Goal: Check status

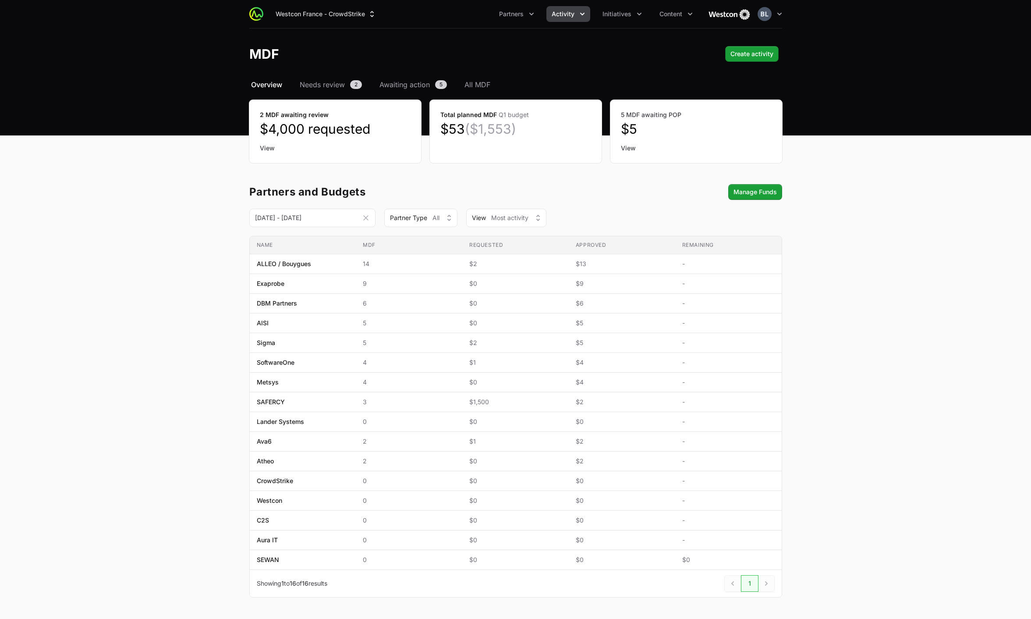
scroll to position [32, 0]
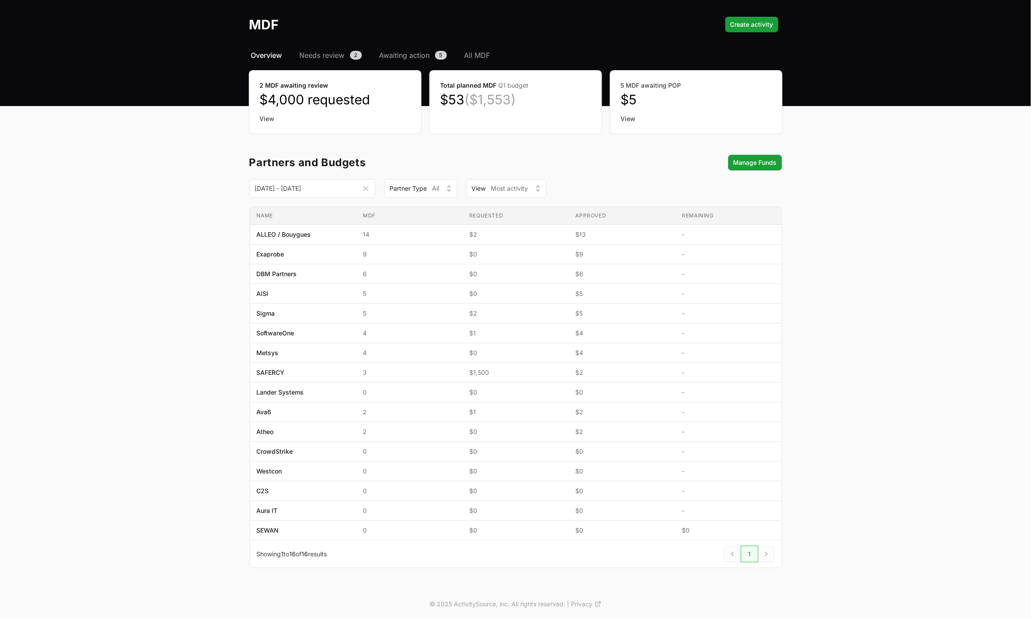
click at [260, 51] on span "Overview" at bounding box center [266, 55] width 31 height 11
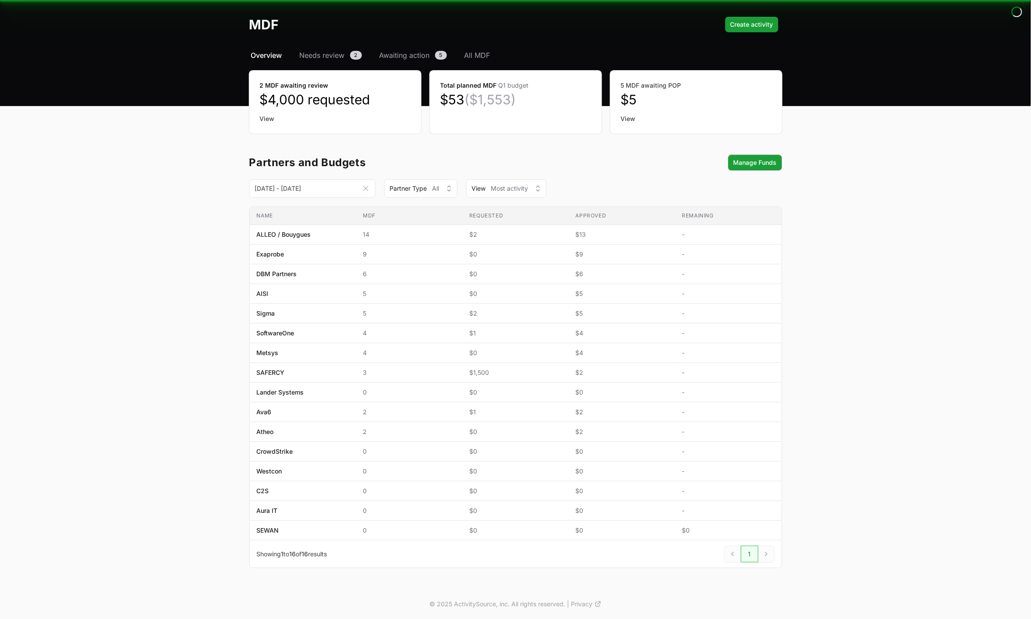
scroll to position [0, 0]
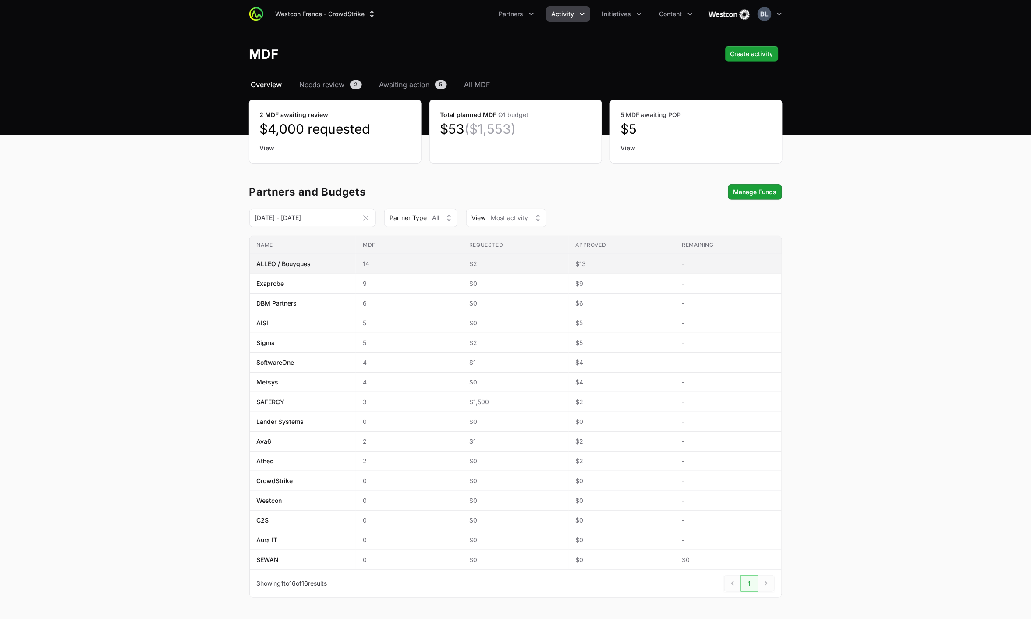
click at [286, 266] on span "ALLEO / Bouygues" at bounding box center [284, 263] width 54 height 9
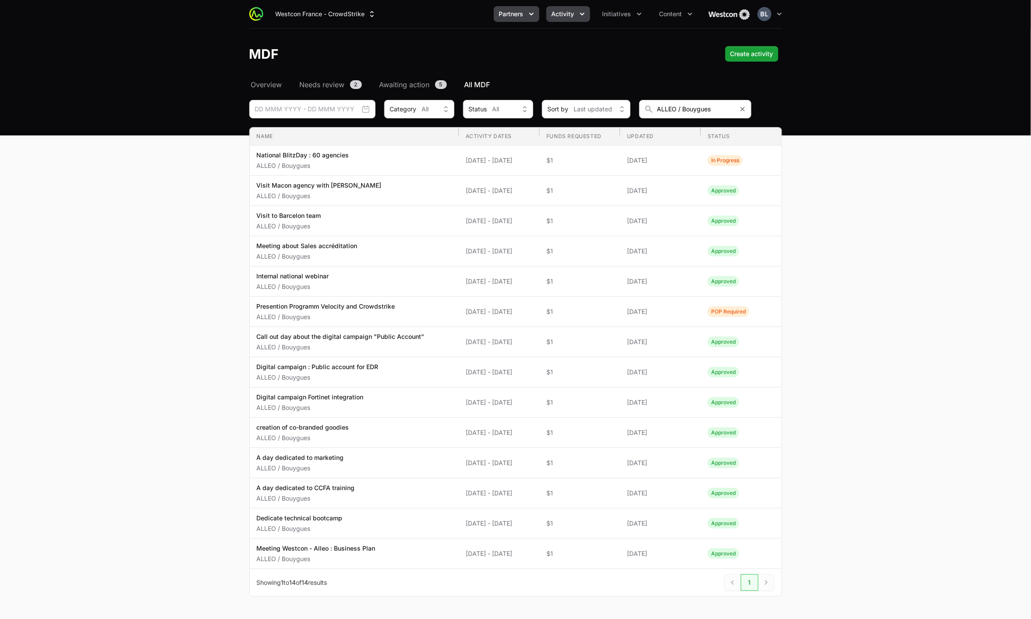
click at [516, 16] on span "Partners" at bounding box center [511, 14] width 25 height 9
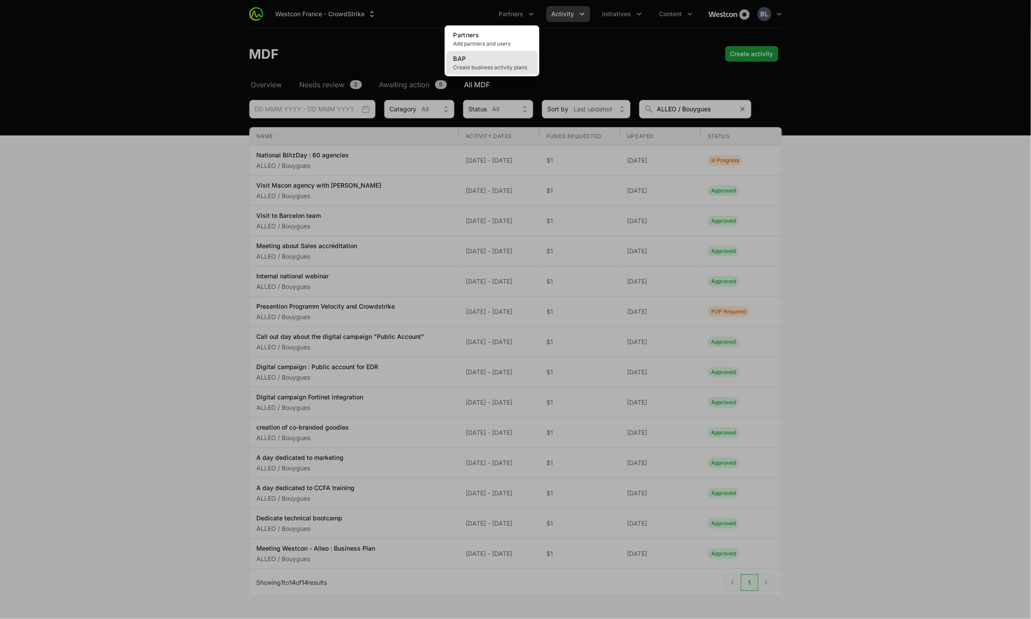
click at [481, 56] on link "BAP Create business activity plans" at bounding box center [491, 63] width 91 height 24
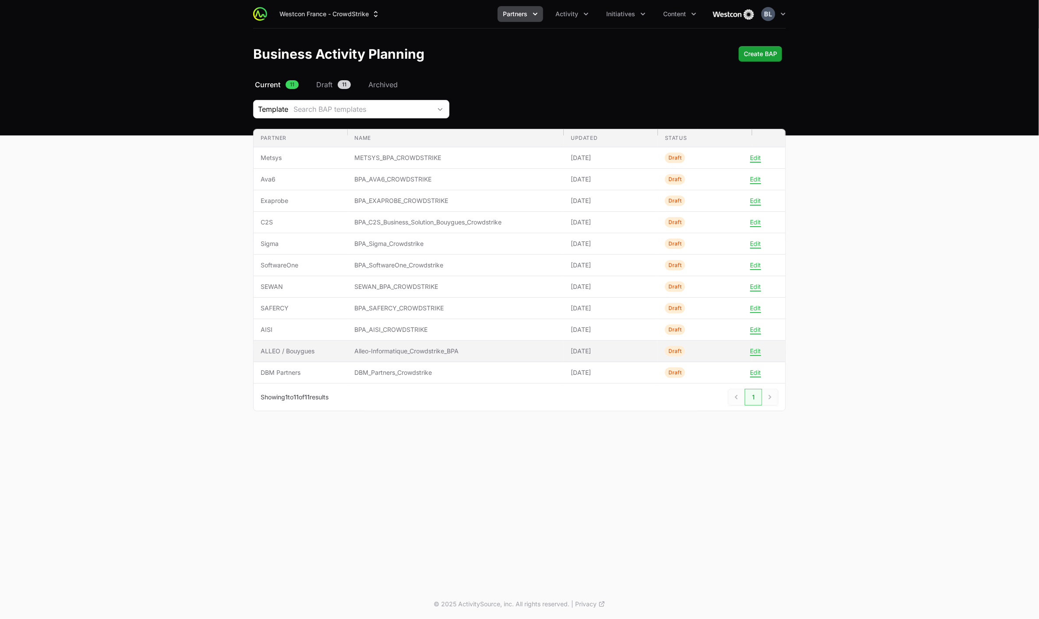
click at [392, 353] on span "Alleo-Informatique_Crowdstrike_BPA" at bounding box center [456, 351] width 202 height 9
